Goal: Task Accomplishment & Management: Manage account settings

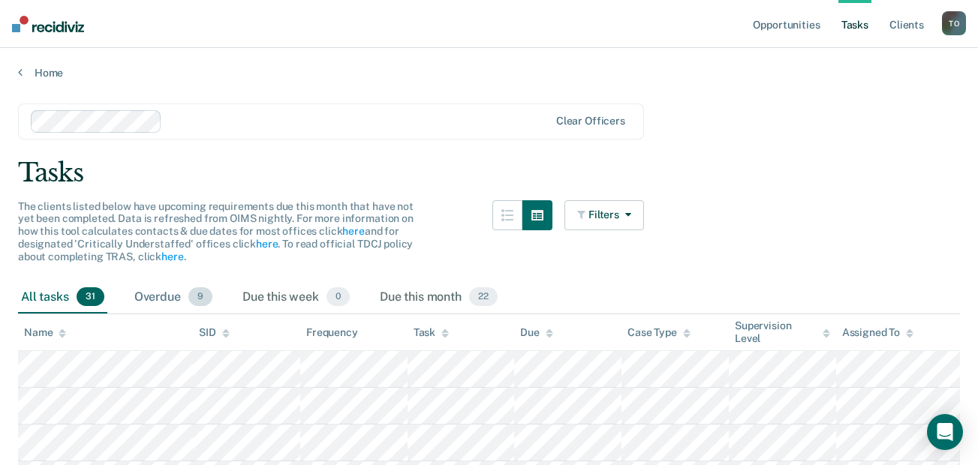
click at [170, 302] on div "Overdue 9" at bounding box center [173, 297] width 84 height 33
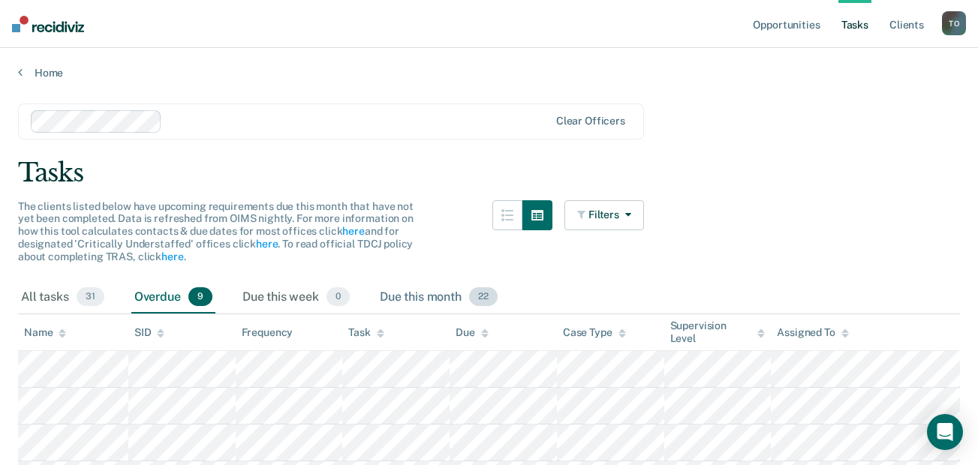
click at [437, 291] on div "Due this month 22" at bounding box center [439, 297] width 124 height 33
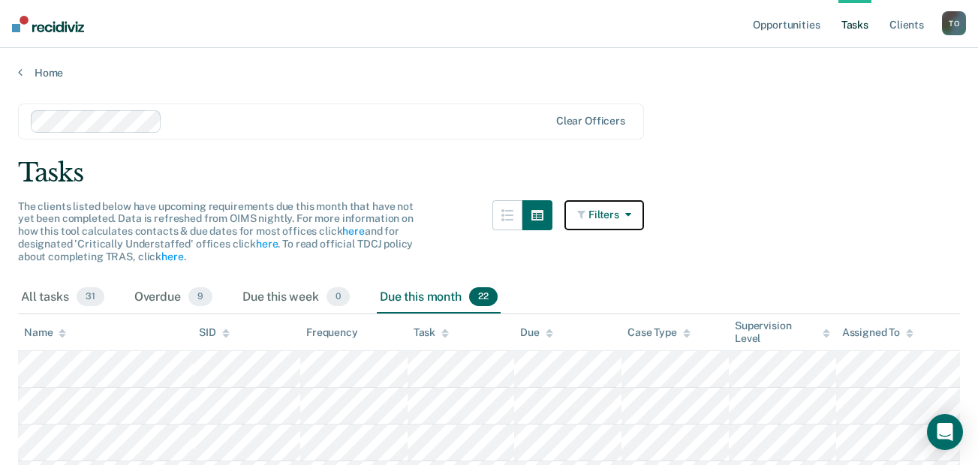
click at [606, 221] on button "Filters" at bounding box center [604, 215] width 80 height 30
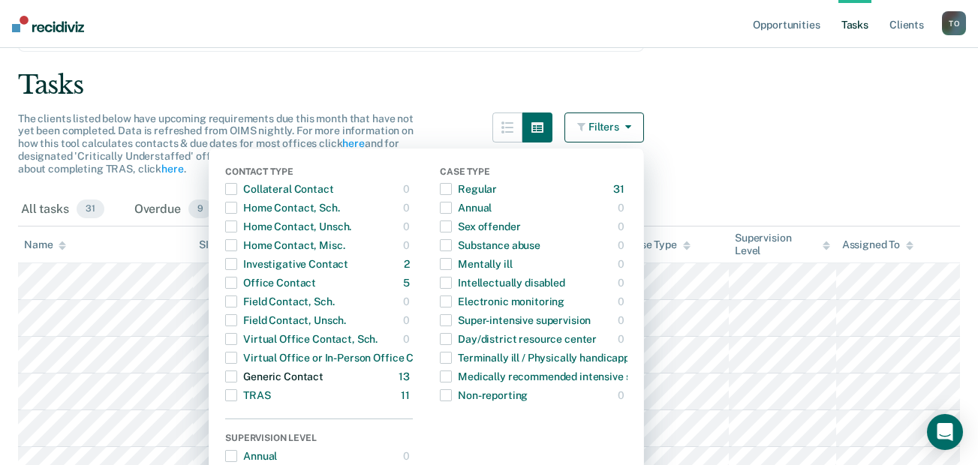
scroll to position [163, 0]
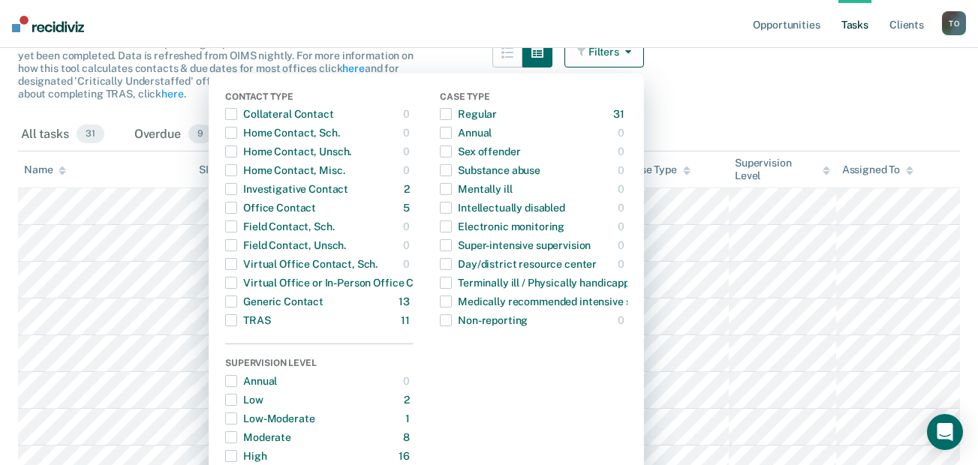
drag, startPoint x: 816, startPoint y: 60, endPoint x: 804, endPoint y: 65, distance: 12.8
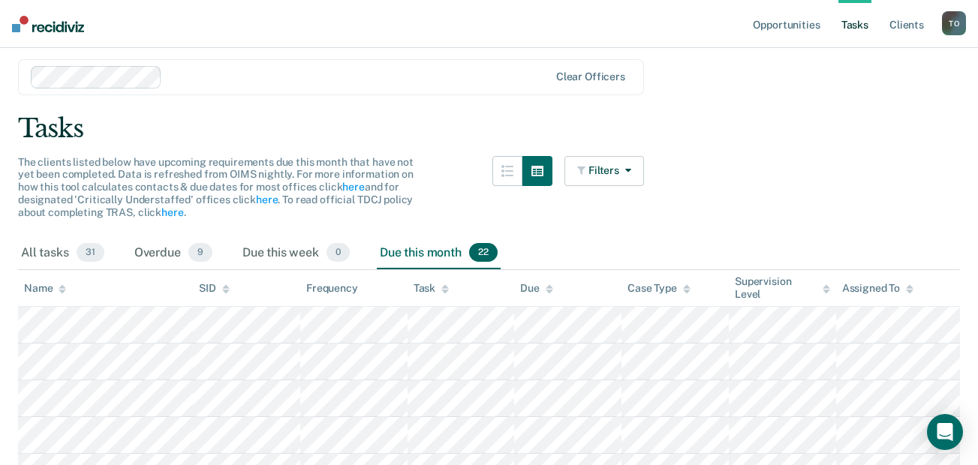
scroll to position [13, 0]
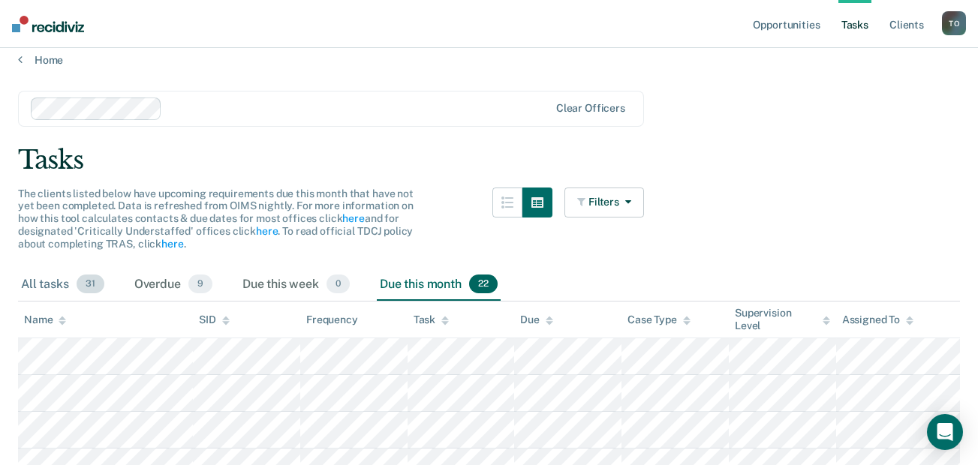
click at [59, 274] on div "All tasks 31" at bounding box center [62, 285] width 89 height 33
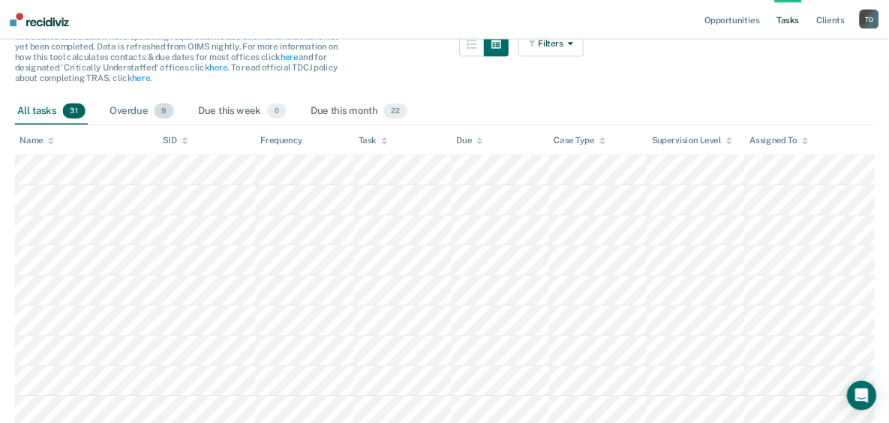
scroll to position [0, 0]
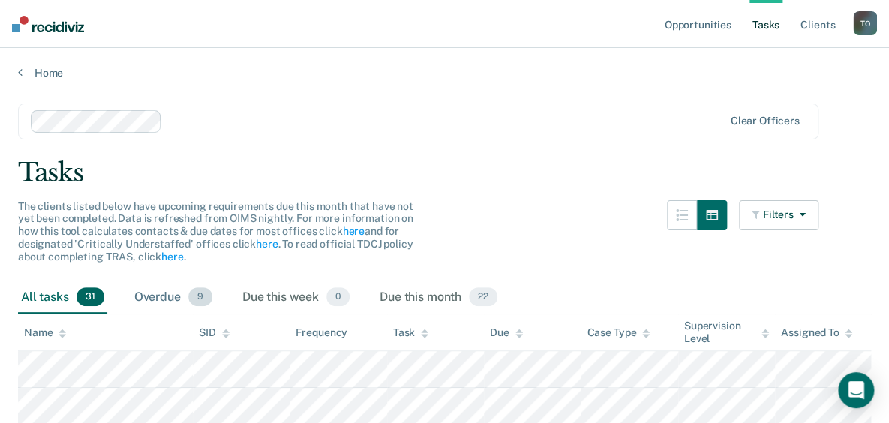
click at [146, 302] on div "Overdue 9" at bounding box center [173, 297] width 84 height 33
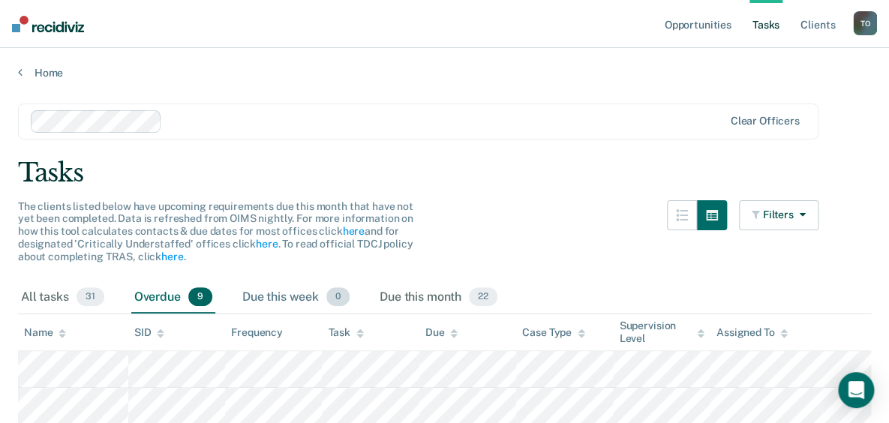
click at [302, 293] on div "Due this week 0" at bounding box center [295, 297] width 113 height 33
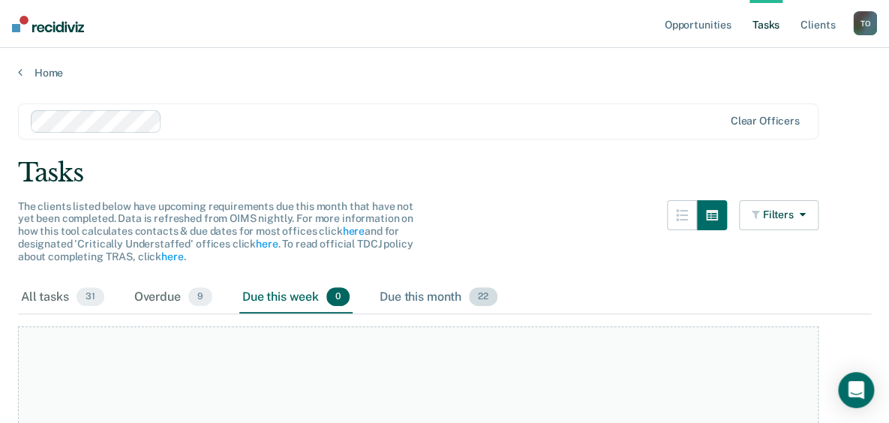
click at [395, 299] on div "Due this month 22" at bounding box center [439, 297] width 124 height 33
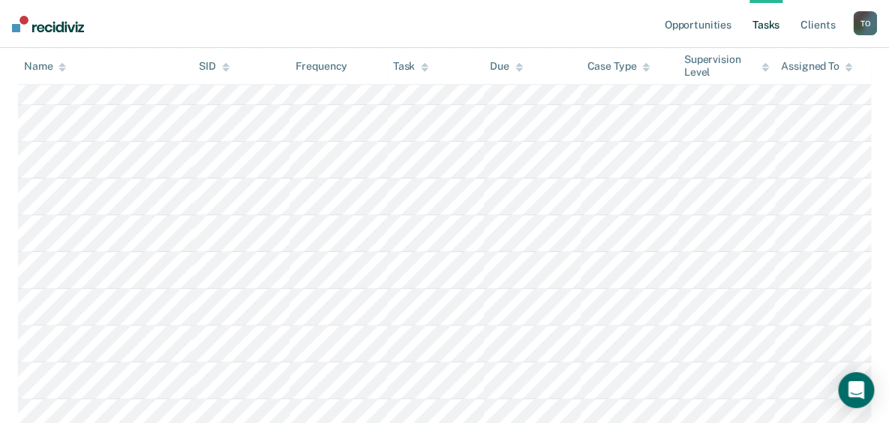
scroll to position [136, 0]
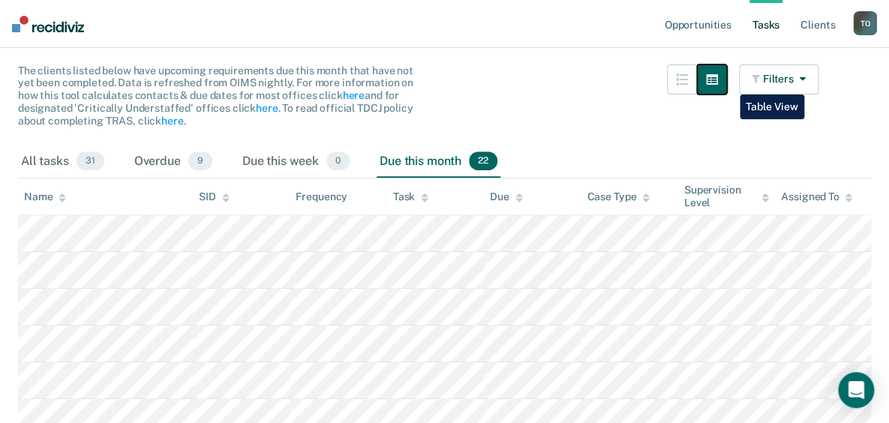
click at [727, 83] on button "button" at bounding box center [712, 80] width 30 height 30
click at [718, 78] on icon "button" at bounding box center [712, 80] width 12 height 12
click at [821, 26] on link "Client s" at bounding box center [818, 24] width 41 height 48
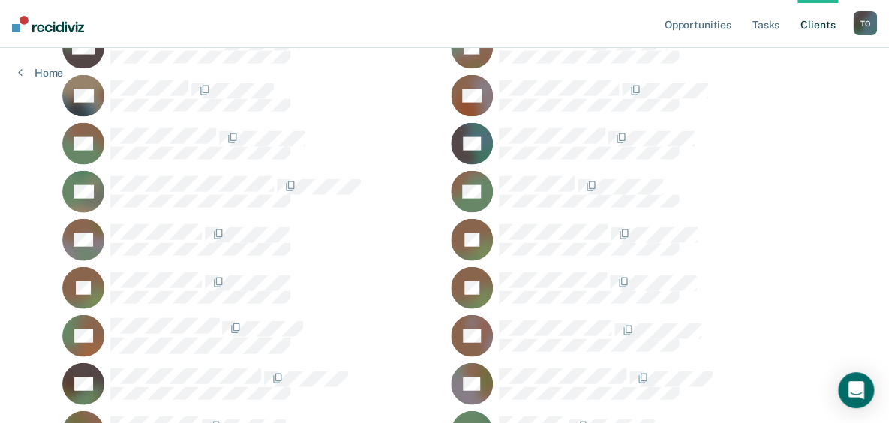
scroll to position [1062, 0]
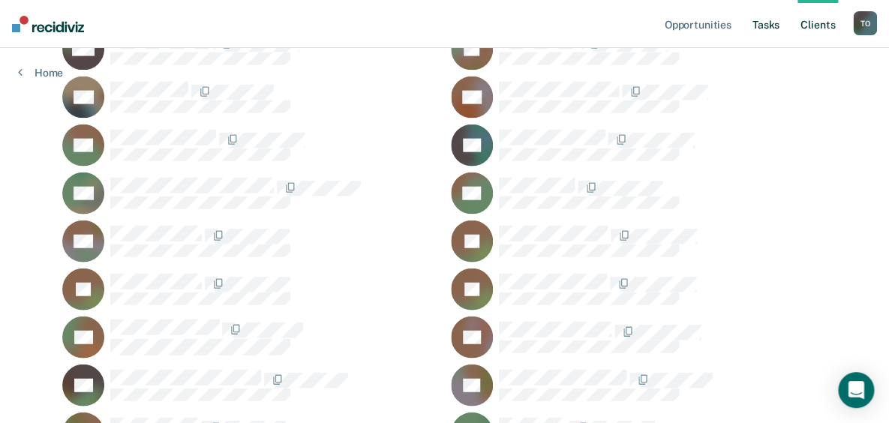
click at [757, 22] on link "Tasks" at bounding box center [766, 24] width 33 height 48
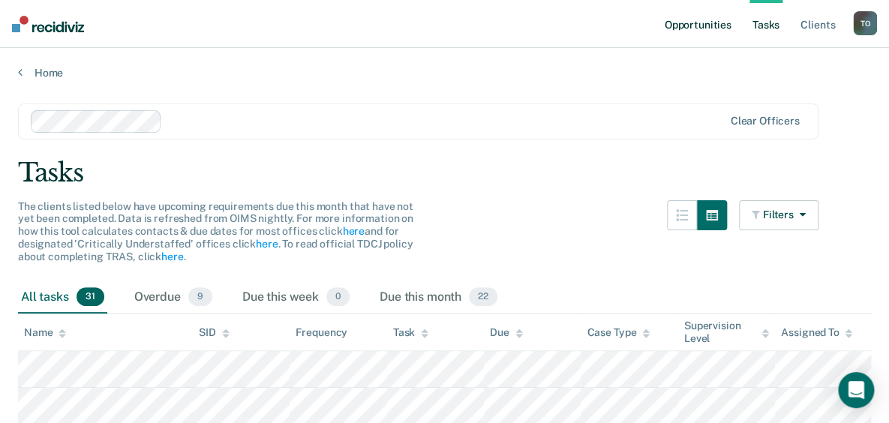
click at [685, 28] on link "Opportunities" at bounding box center [697, 24] width 73 height 48
